Goal: Find specific page/section: Find specific page/section

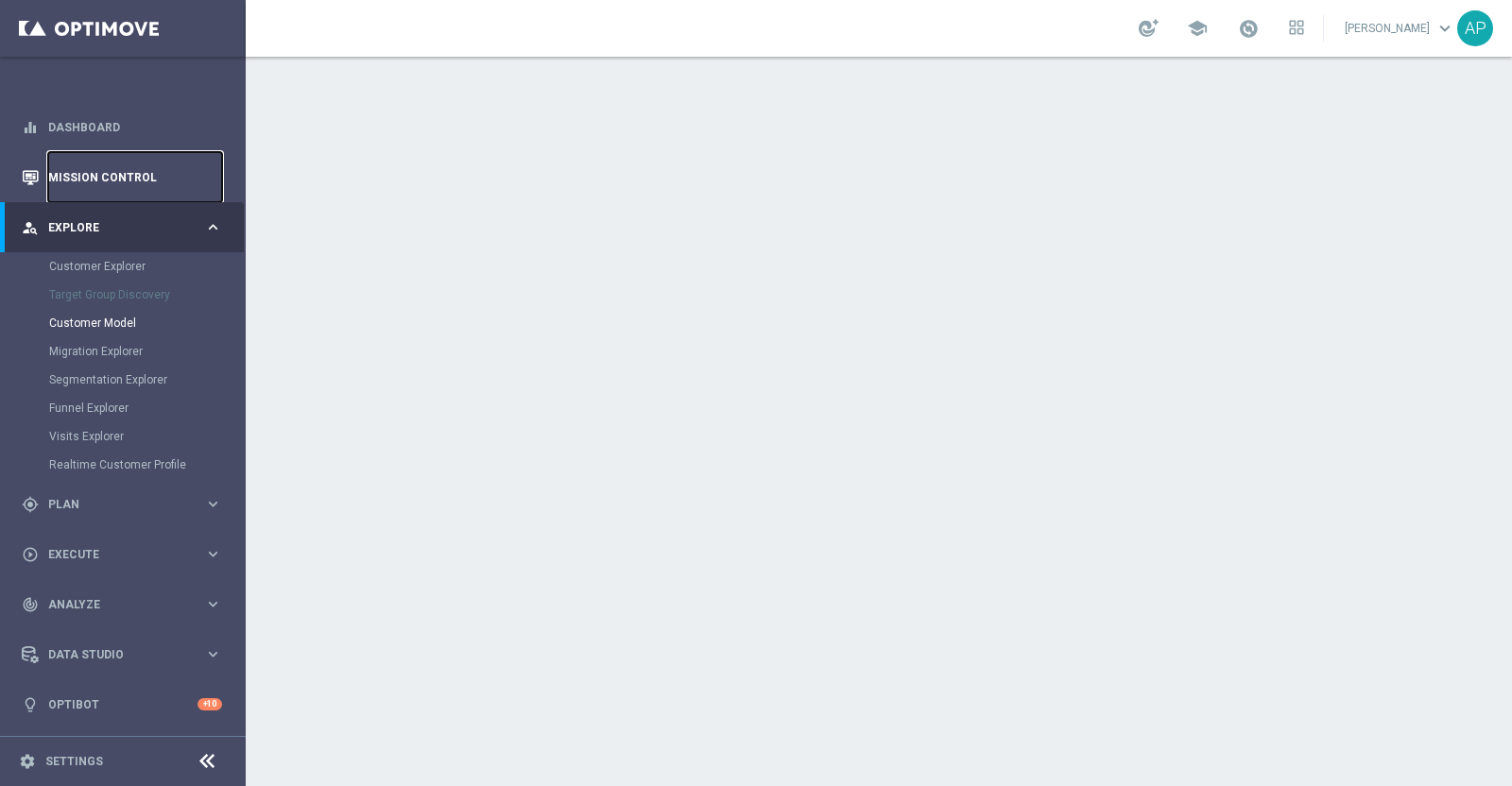
click at [100, 174] on link "Mission Control" at bounding box center [135, 177] width 174 height 50
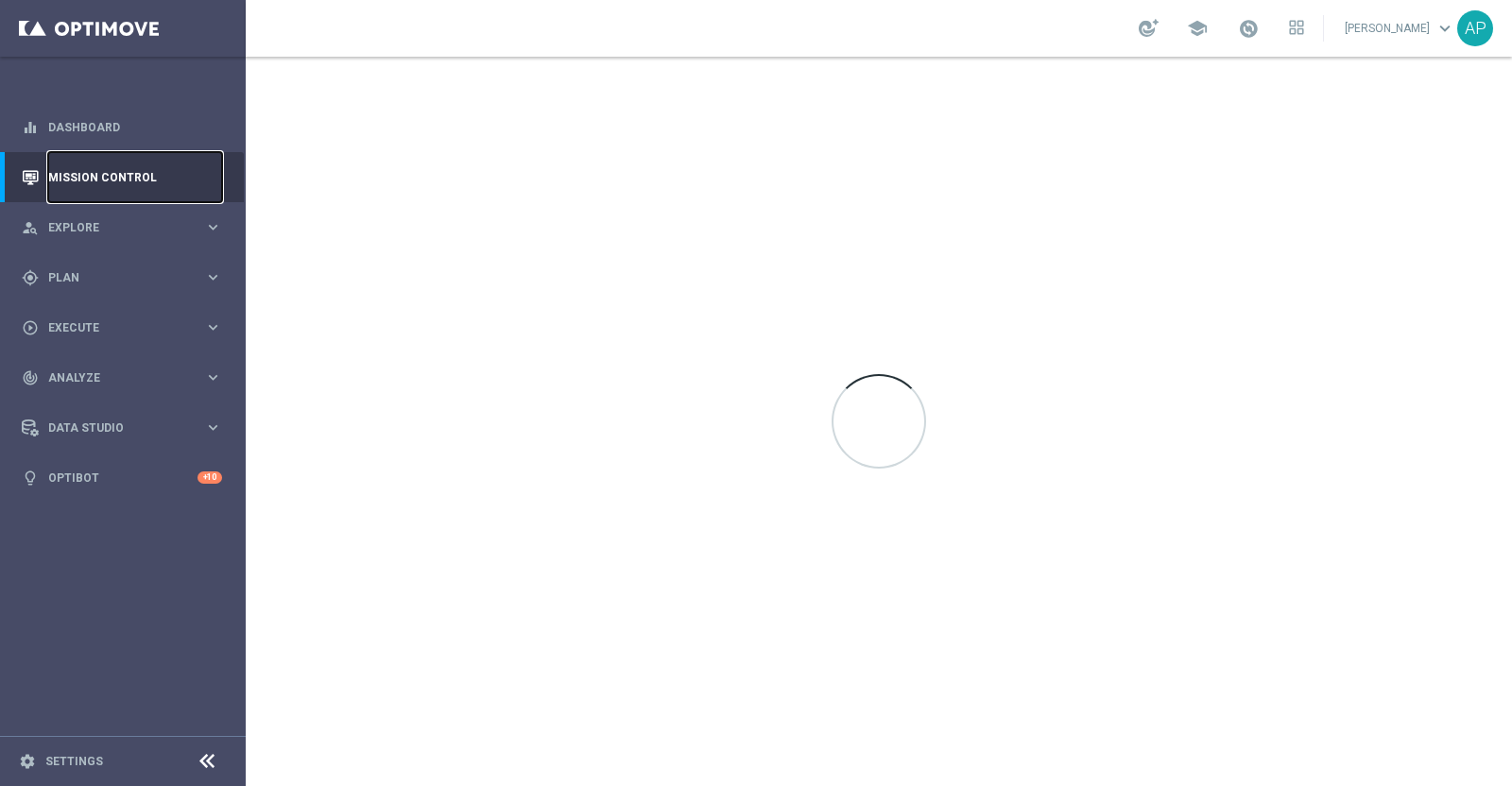
click at [100, 174] on link "Mission Control" at bounding box center [135, 177] width 174 height 50
